Goal: Task Accomplishment & Management: Use online tool/utility

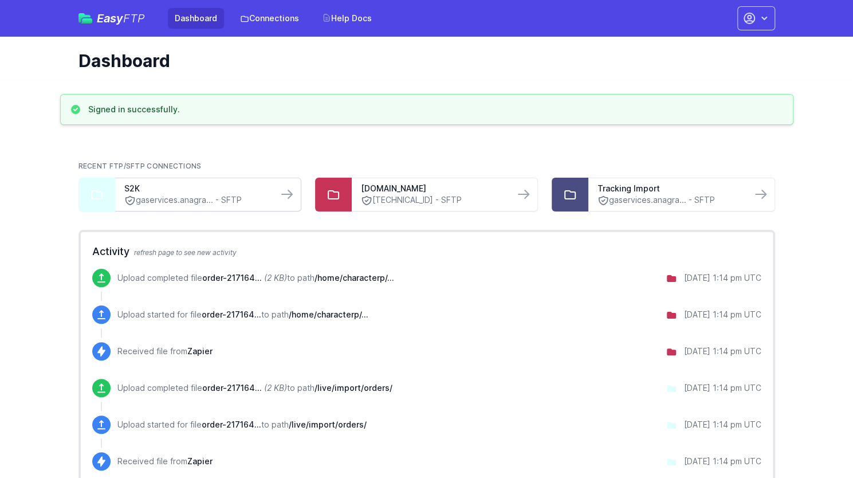
click at [201, 199] on link "gaservices.anagra... - SFTP" at bounding box center [196, 200] width 144 height 12
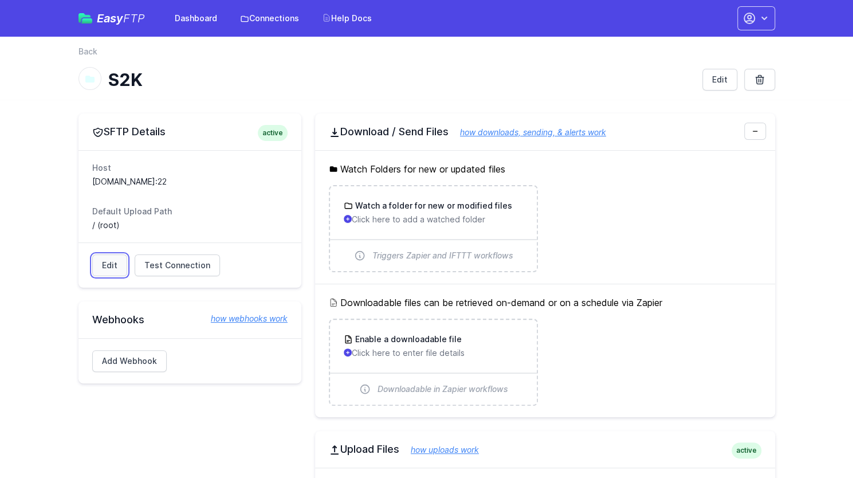
click at [107, 262] on link "Edit" at bounding box center [109, 265] width 35 height 22
click at [260, 12] on link "Connections" at bounding box center [269, 18] width 73 height 21
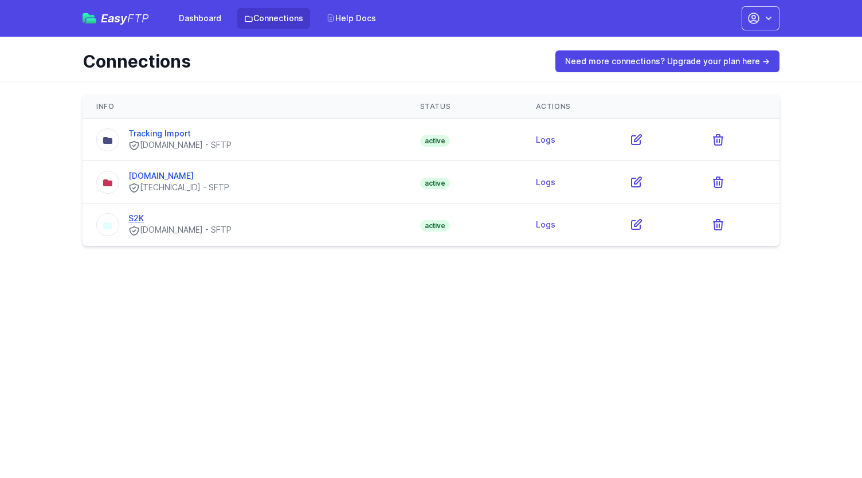
click at [142, 215] on link "S2K" at bounding box center [135, 218] width 15 height 10
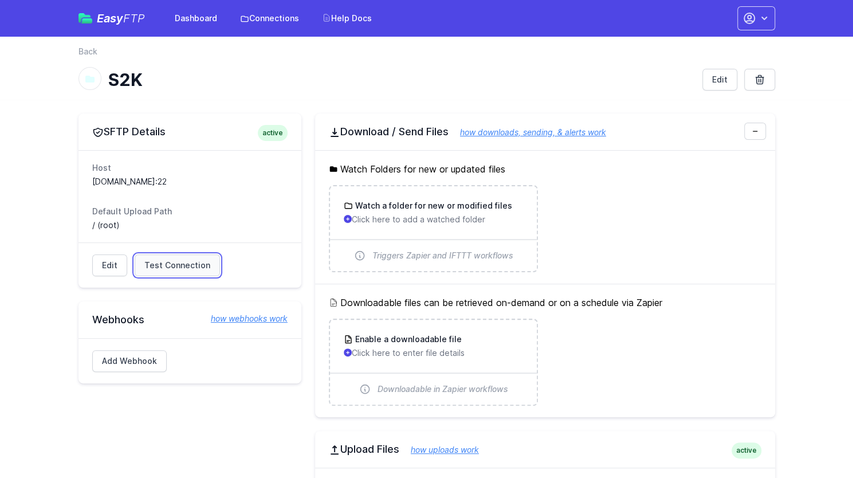
click at [162, 264] on span "Test Connection" at bounding box center [177, 265] width 66 height 11
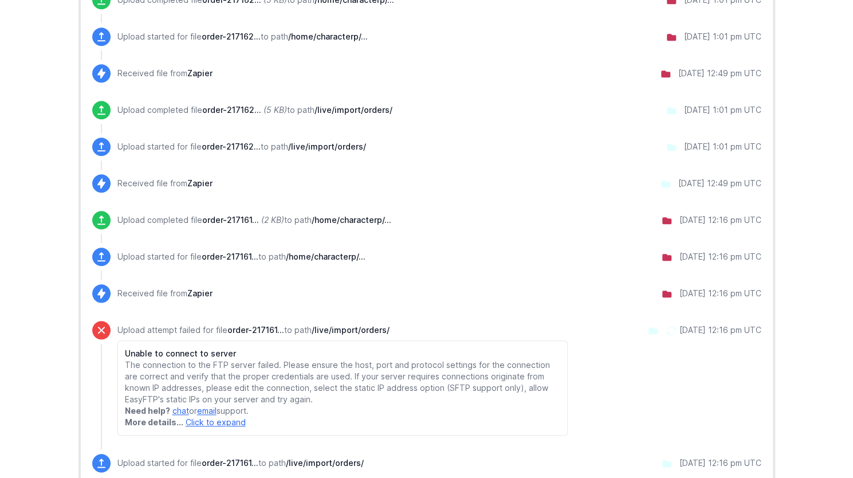
scroll to position [516, 0]
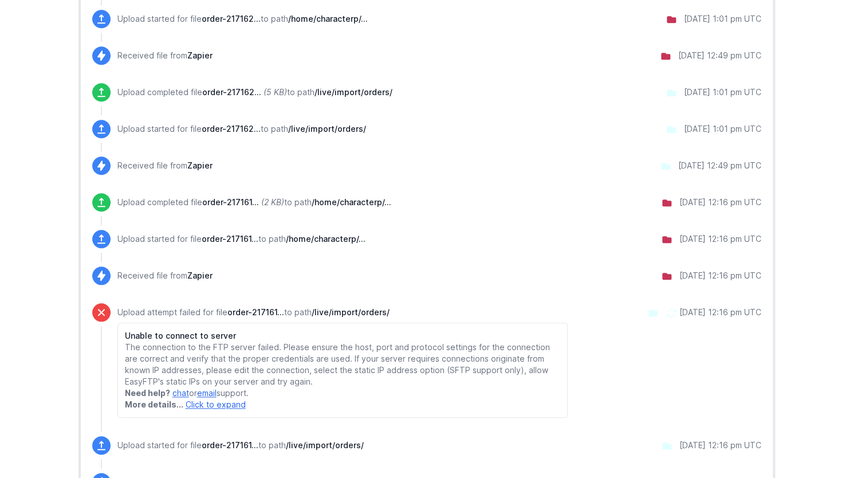
click at [221, 404] on link "Click to expand" at bounding box center [216, 404] width 60 height 10
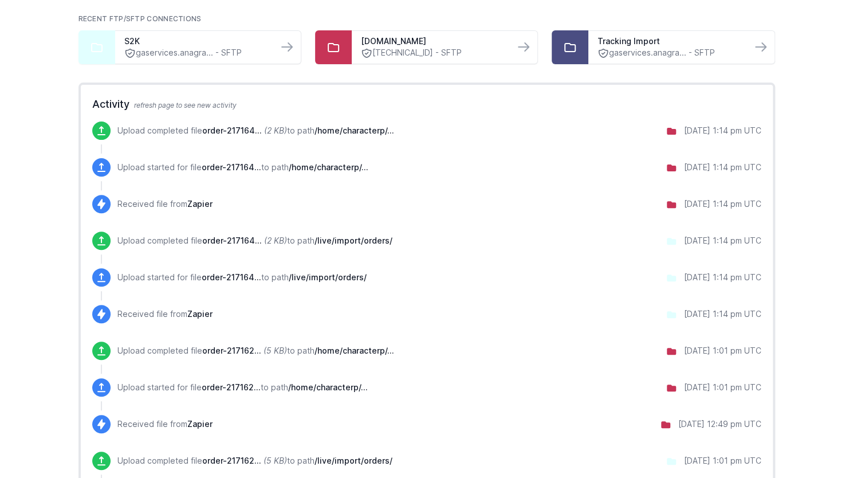
scroll to position [172, 0]
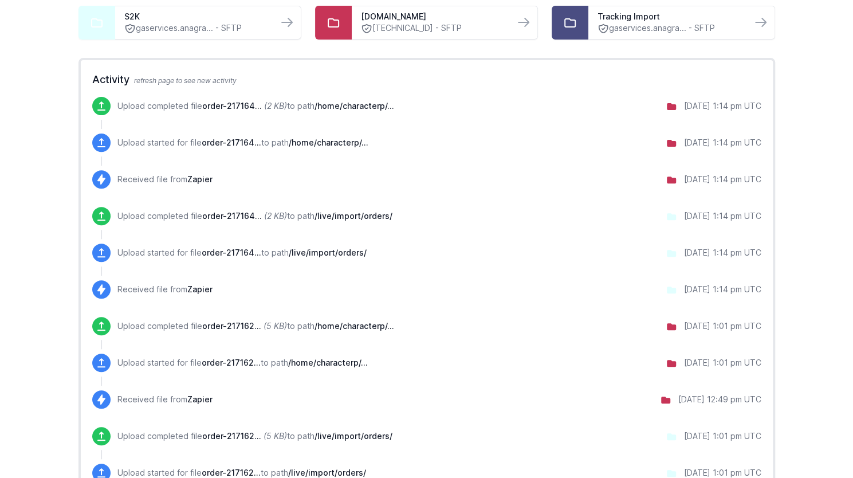
click at [252, 212] on span "order-217164..." at bounding box center [232, 216] width 60 height 10
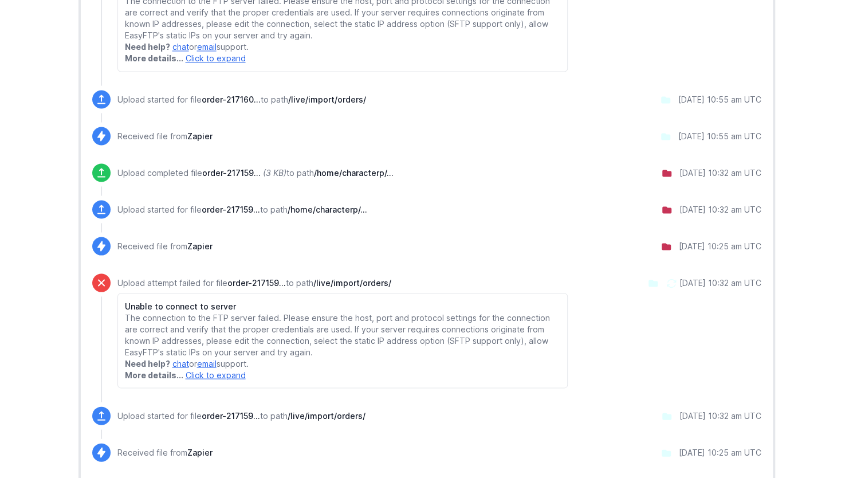
scroll to position [1255, 0]
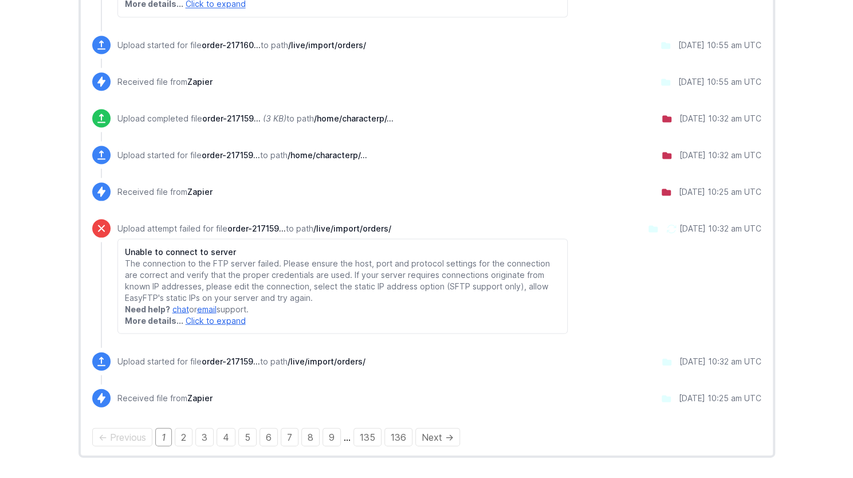
click at [649, 227] on icon at bounding box center [653, 228] width 9 height 7
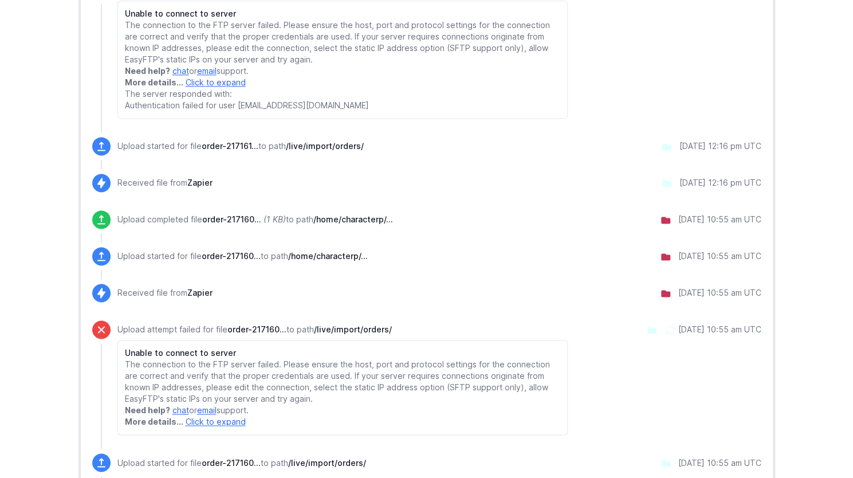
scroll to position [1, 0]
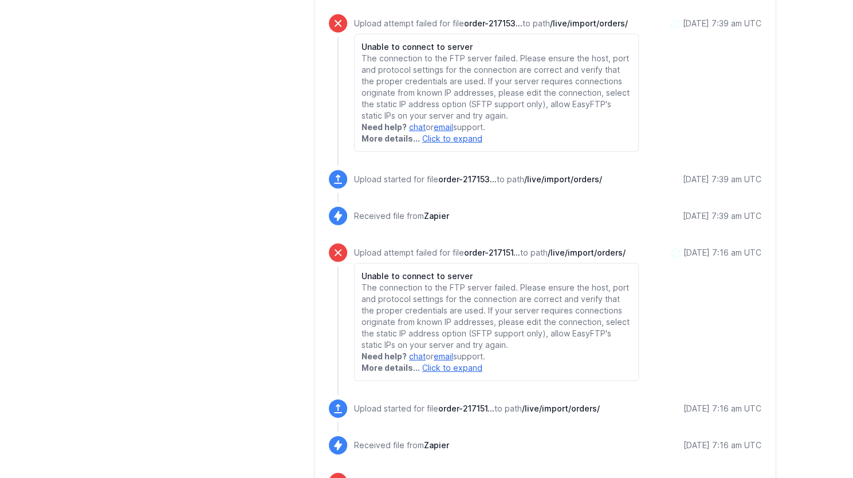
scroll to position [2005, 0]
